Goal: Transaction & Acquisition: Purchase product/service

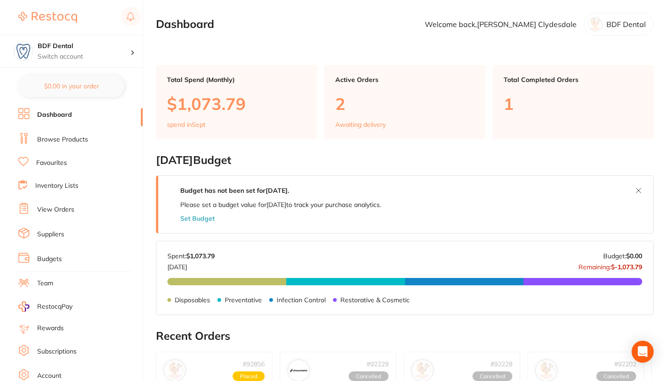
click at [68, 165] on li "Favourites" at bounding box center [80, 163] width 124 height 12
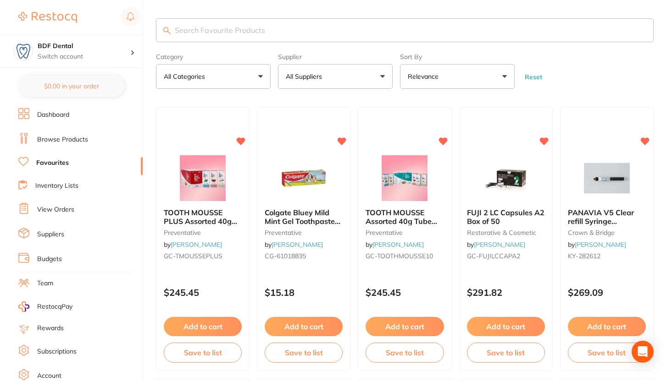
click at [297, 76] on p "All Suppliers" at bounding box center [306, 76] width 40 height 9
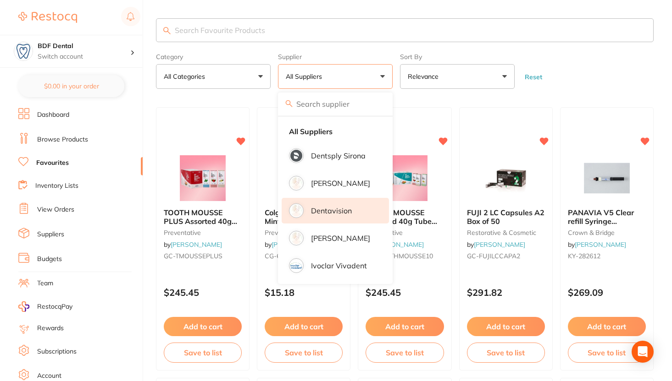
click at [309, 216] on li "Dentavision" at bounding box center [334, 211] width 107 height 26
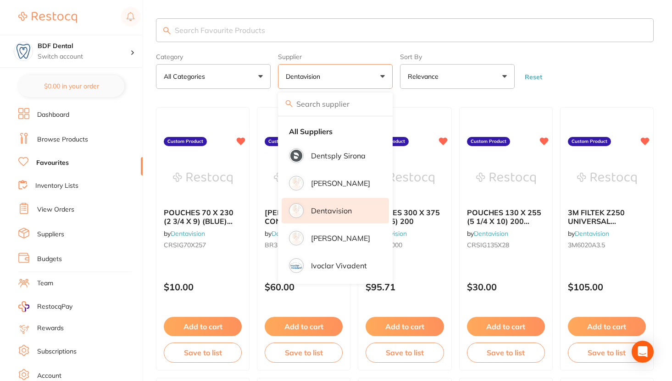
click at [551, 74] on form "Category All Categories All Categories No categories found Clear Category false…" at bounding box center [404, 69] width 497 height 39
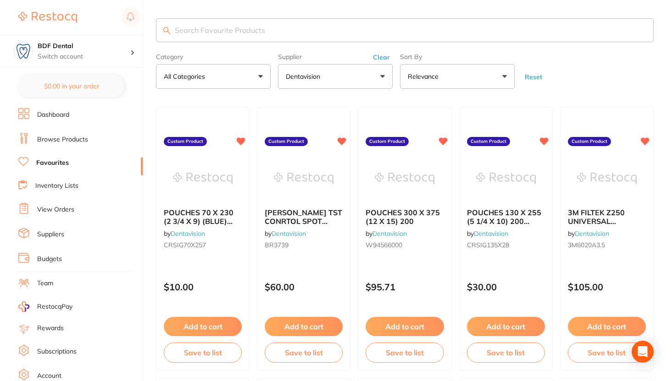
click at [380, 33] on input "search" at bounding box center [404, 30] width 497 height 24
paste input "ULTRADENT ULTRA ETCH SYRINGE"
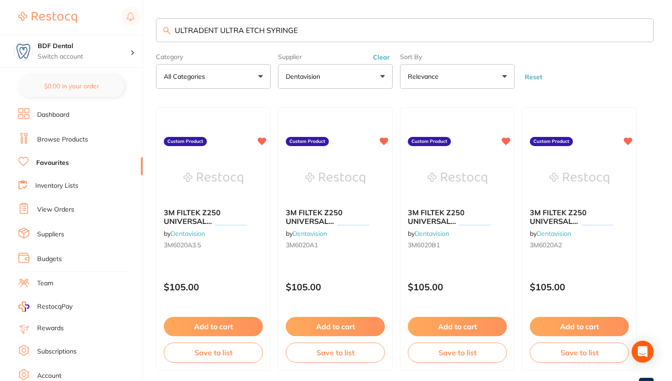
type input "ULTRADENT ULTRA ETCH SYRINGE"
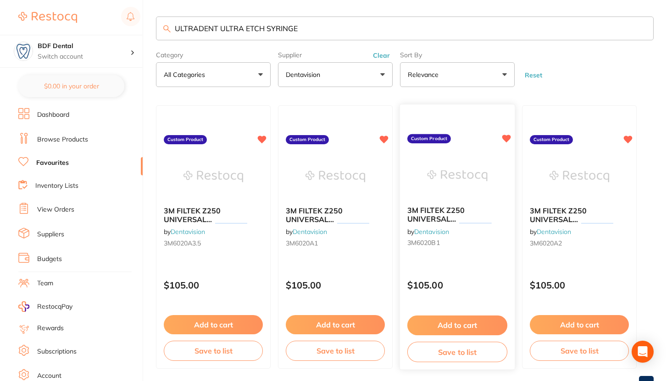
scroll to position [3, 0]
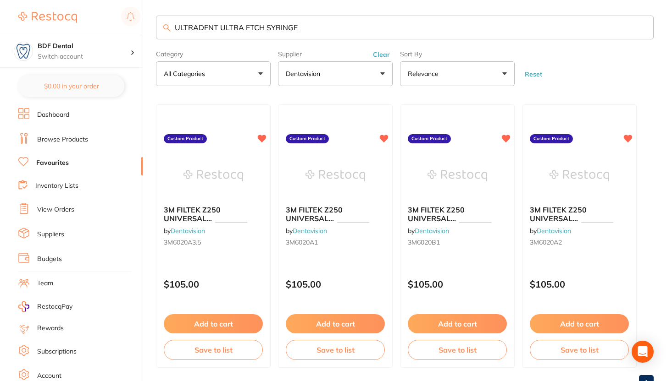
click at [294, 30] on input "ULTRADENT ULTRA ETCH SYRINGE" at bounding box center [404, 28] width 497 height 24
click at [67, 143] on li "Browse Products" at bounding box center [80, 140] width 124 height 14
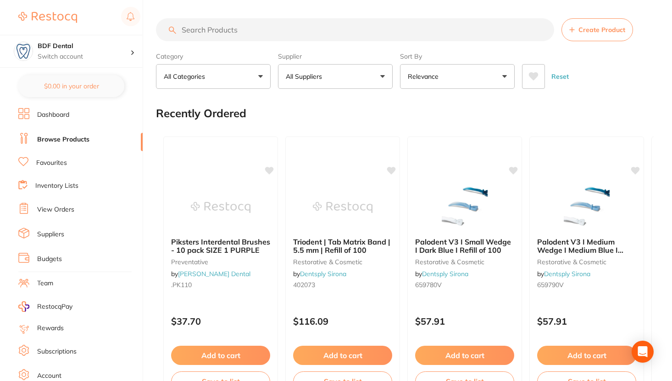
click at [289, 37] on input "search" at bounding box center [355, 29] width 398 height 23
paste input "ULTRADENT ULTRA ETCH SYRINGE"
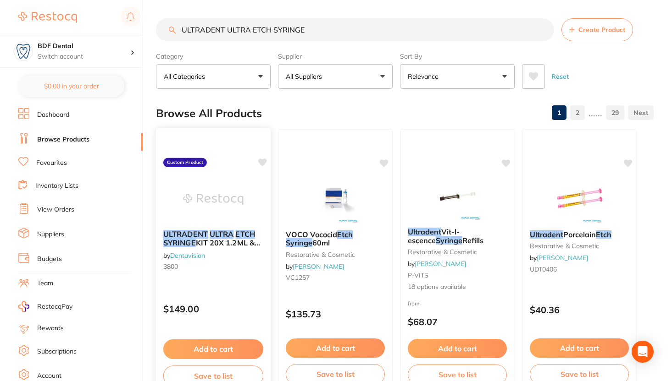
type input "ULTRADENT ULTRA ETCH SYRINGE"
click at [264, 161] on icon at bounding box center [262, 163] width 9 height 8
click at [263, 160] on icon at bounding box center [262, 163] width 9 height 8
click at [263, 163] on icon at bounding box center [262, 163] width 9 height 8
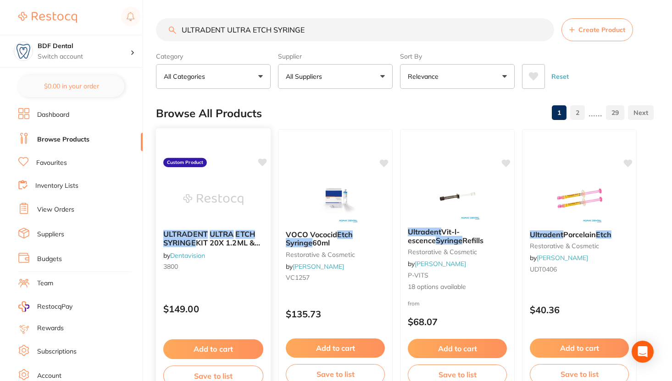
click at [263, 163] on icon at bounding box center [262, 163] width 9 height 8
click at [218, 165] on div "ULTRADENT ULTRA ETCH SYRINGE KIT 20X 1.2ML & 40X BLUE MICRO TIPS by Dentavision…" at bounding box center [213, 261] width 116 height 266
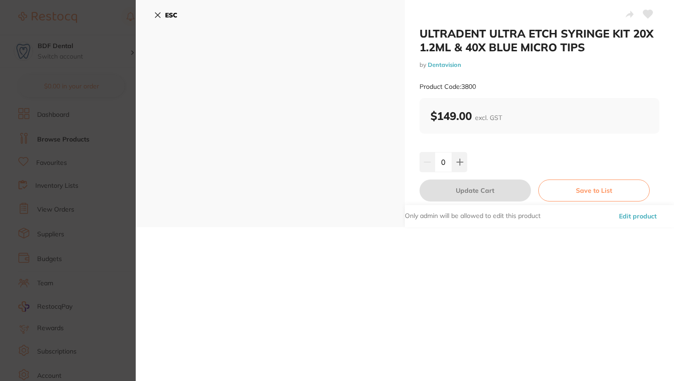
click at [648, 14] on icon at bounding box center [648, 14] width 10 height 8
click at [643, 12] on icon at bounding box center [648, 14] width 10 height 8
drag, startPoint x: 481, startPoint y: 87, endPoint x: 462, endPoint y: 85, distance: 19.8
click at [461, 85] on div "Product Code: 3800" at bounding box center [539, 87] width 240 height 22
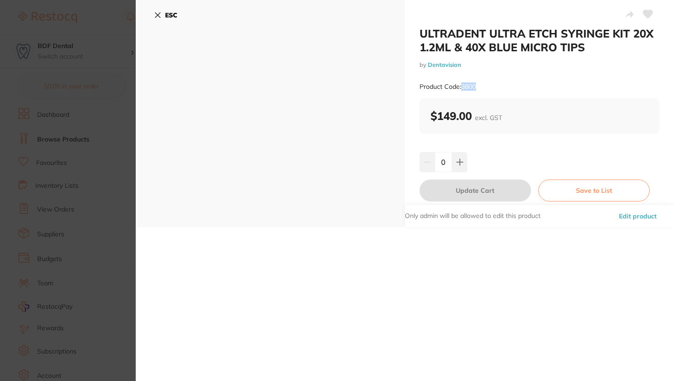
copy small "3800"
